Goal: Check status: Check status

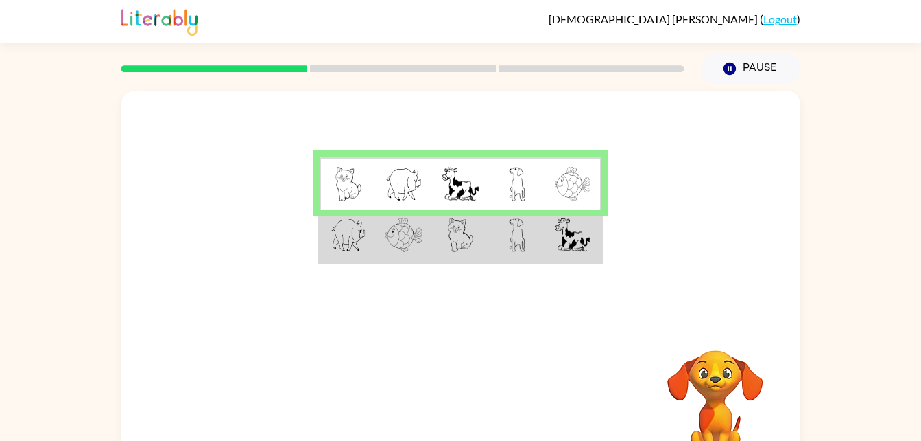
click at [458, 228] on img at bounding box center [461, 235] width 26 height 34
click at [528, 220] on td at bounding box center [517, 235] width 56 height 53
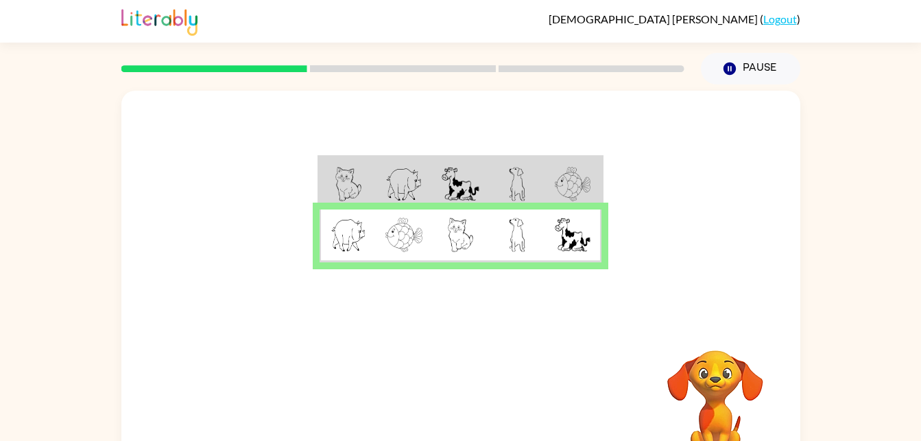
click at [521, 235] on img at bounding box center [517, 235] width 16 height 34
click at [522, 233] on img at bounding box center [517, 235] width 16 height 34
click at [473, 402] on button "button" at bounding box center [461, 405] width 88 height 50
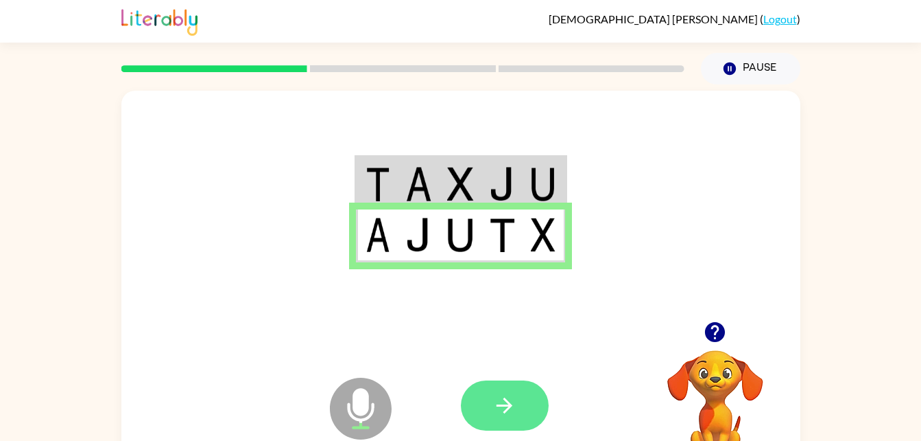
click at [522, 401] on button "button" at bounding box center [505, 405] width 88 height 50
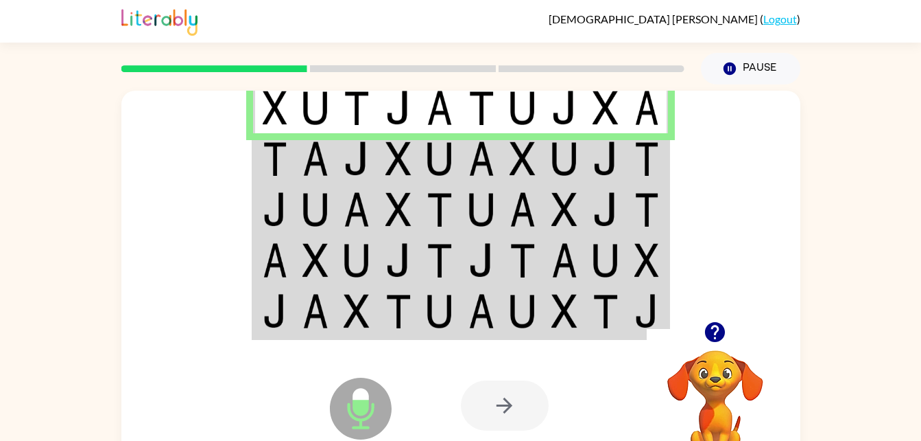
click at [582, 176] on td at bounding box center [565, 158] width 42 height 51
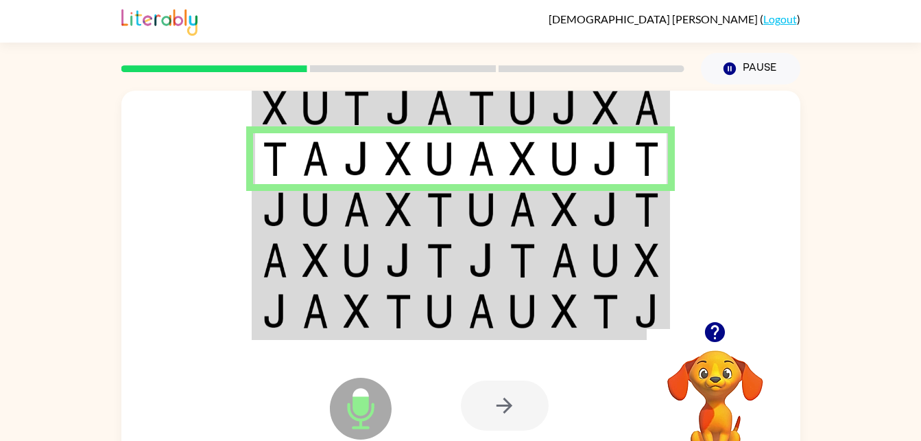
click at [629, 232] on td at bounding box center [648, 209] width 42 height 51
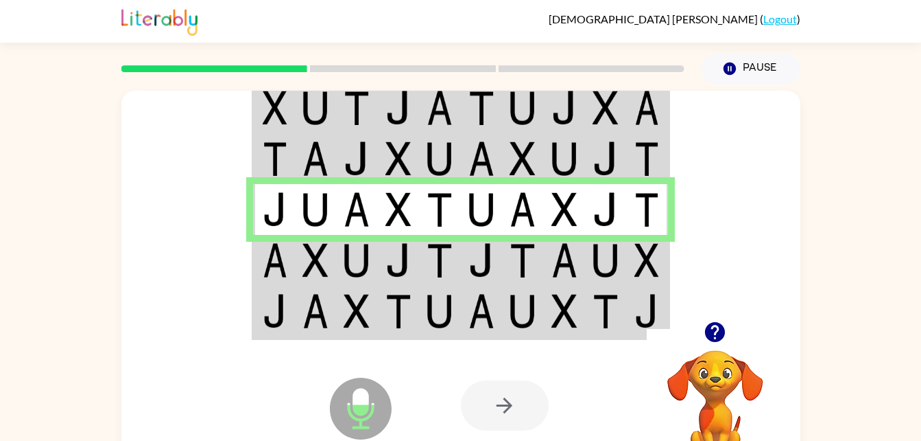
click at [626, 256] on td at bounding box center [606, 260] width 42 height 51
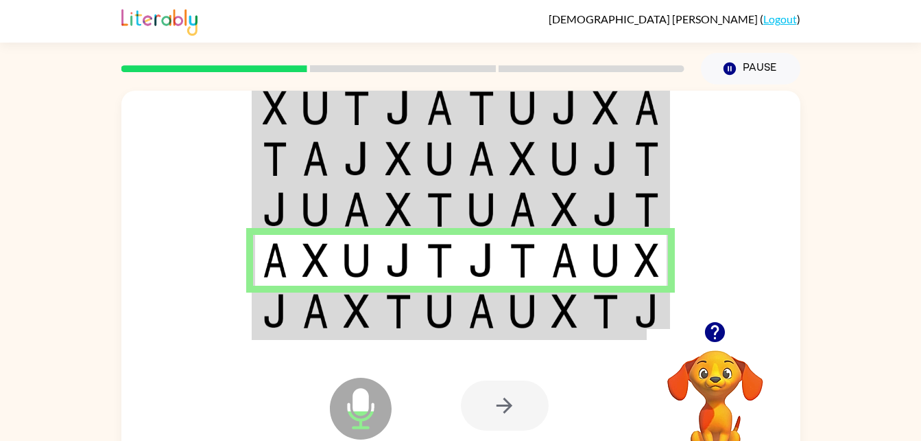
click at [600, 310] on img at bounding box center [606, 311] width 26 height 34
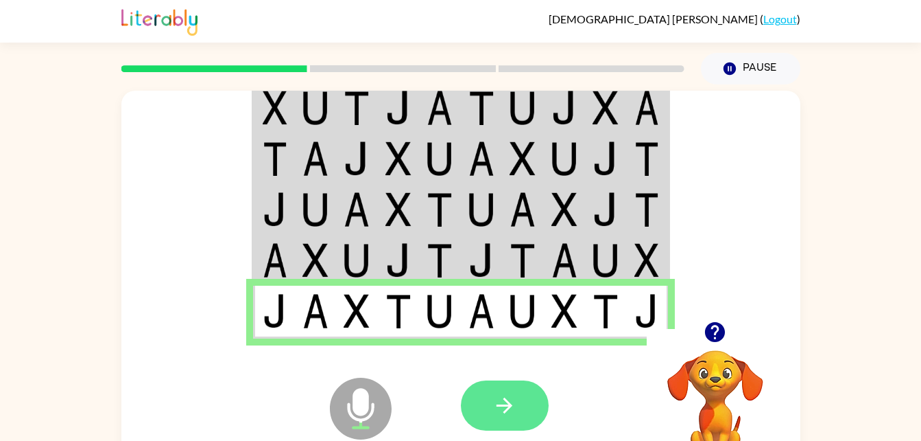
click at [496, 403] on icon "button" at bounding box center [505, 405] width 24 height 24
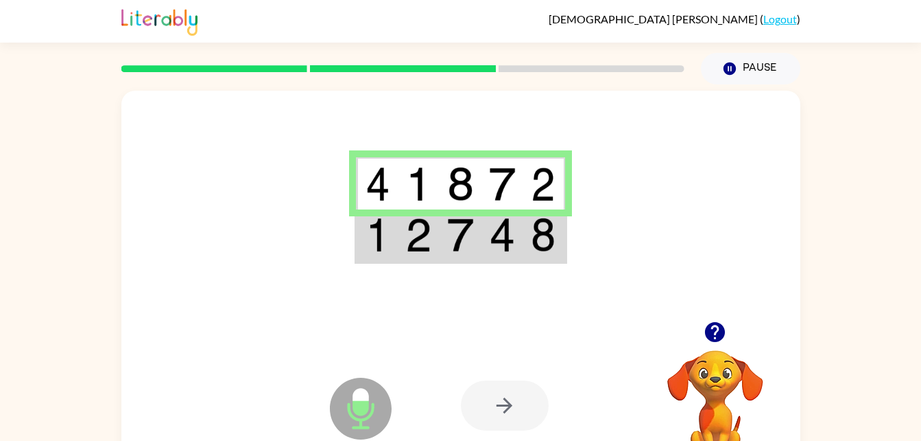
click at [498, 237] on img at bounding box center [502, 235] width 26 height 34
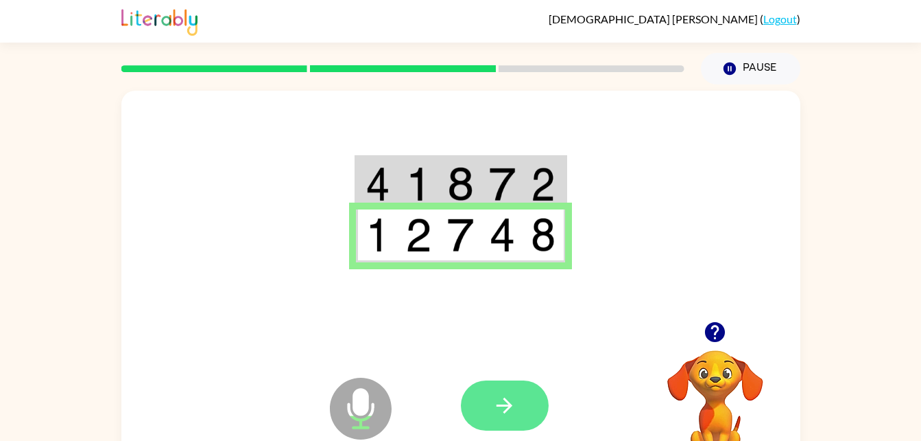
click at [530, 412] on button "button" at bounding box center [505, 405] width 88 height 50
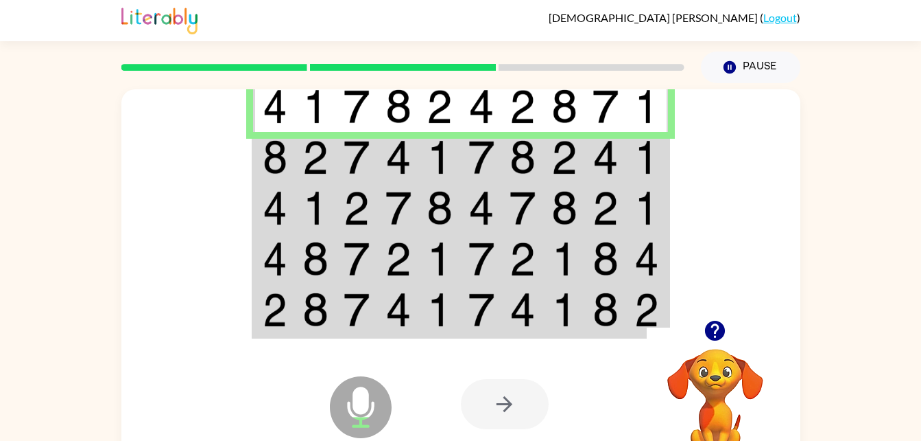
scroll to position [3, 0]
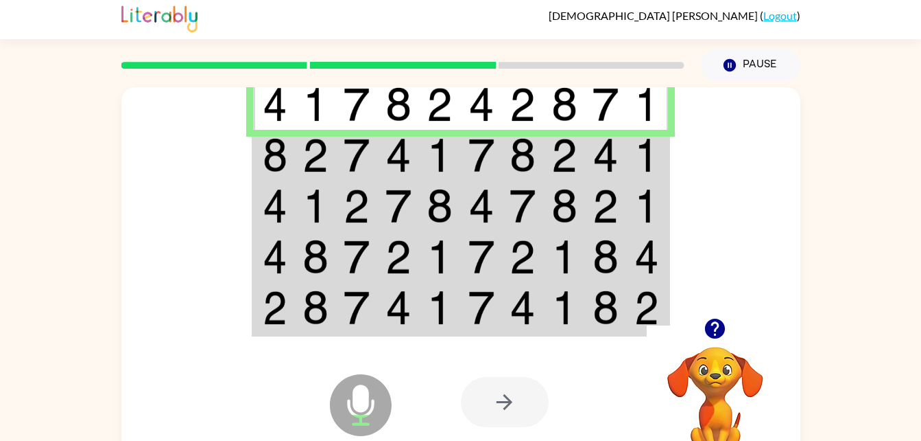
click at [637, 163] on img at bounding box center [647, 155] width 25 height 34
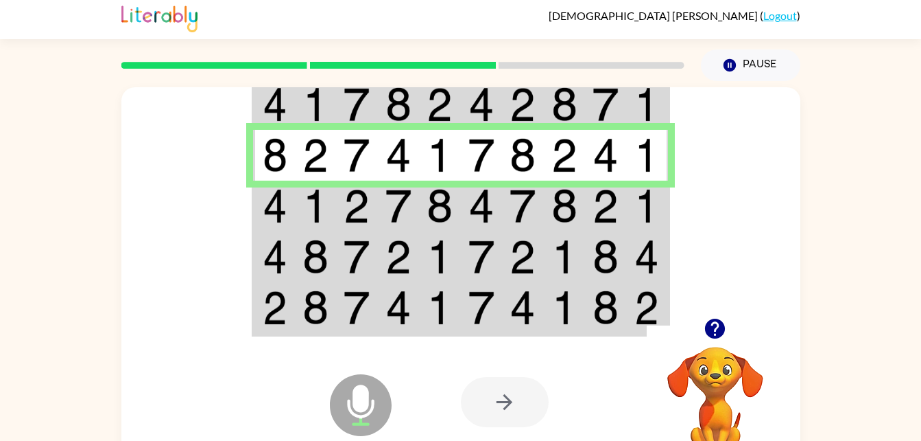
click at [650, 209] on img at bounding box center [647, 206] width 25 height 34
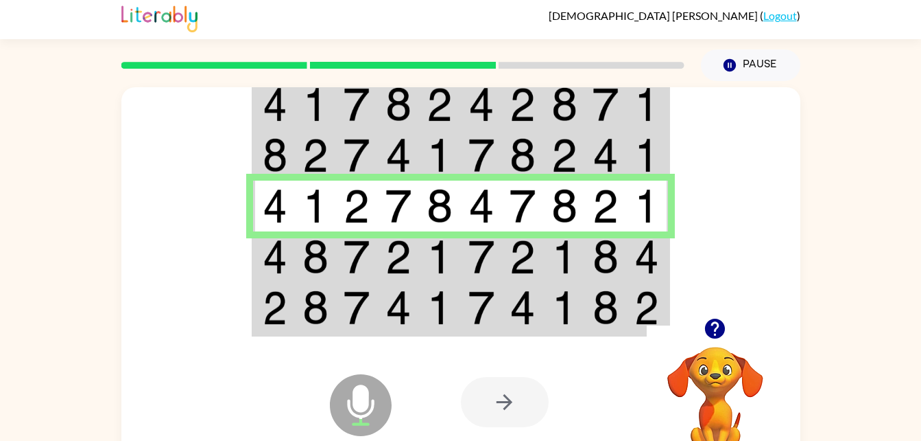
click at [648, 268] on img at bounding box center [647, 256] width 25 height 34
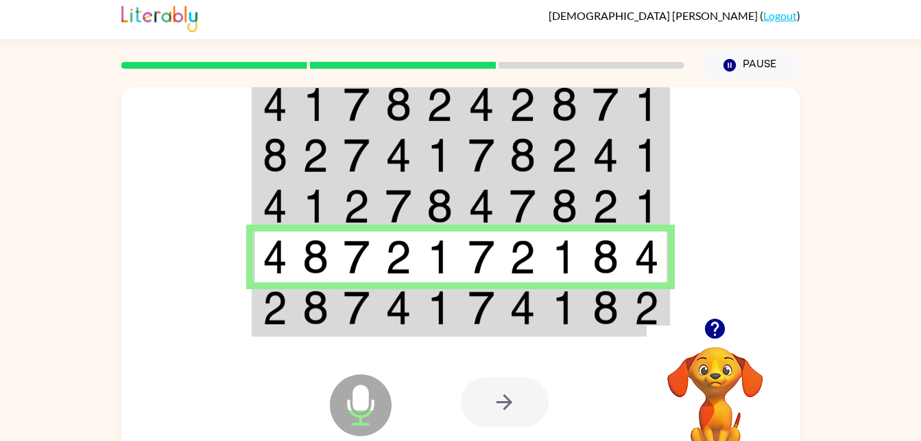
click at [646, 306] on img at bounding box center [647, 307] width 25 height 34
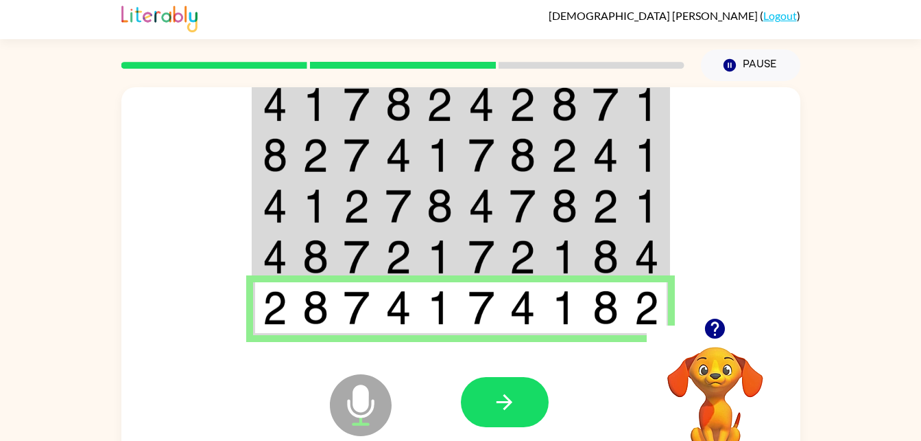
click at [542, 425] on div at bounding box center [505, 402] width 88 height 50
click at [525, 399] on button "button" at bounding box center [505, 402] width 88 height 50
